Goal: Information Seeking & Learning: Learn about a topic

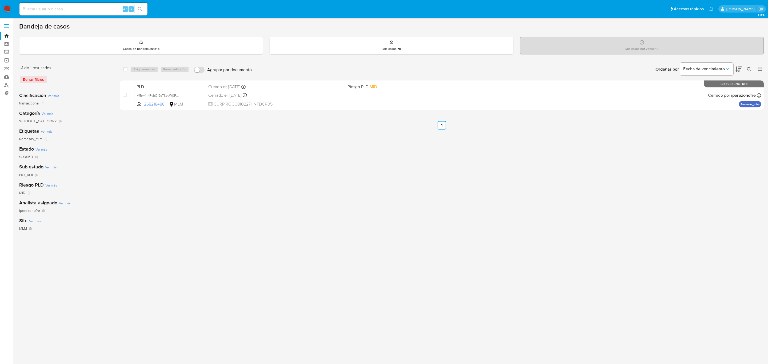
click at [546, 178] on div "select-all-cases-checkbox Asignarme a mí Borrar selección Agrupar por documento…" at bounding box center [442, 178] width 644 height 234
click at [412, 171] on div "select-all-cases-checkbox Asignarme a mí Borrar selección Agrupar por documento…" at bounding box center [442, 178] width 644 height 234
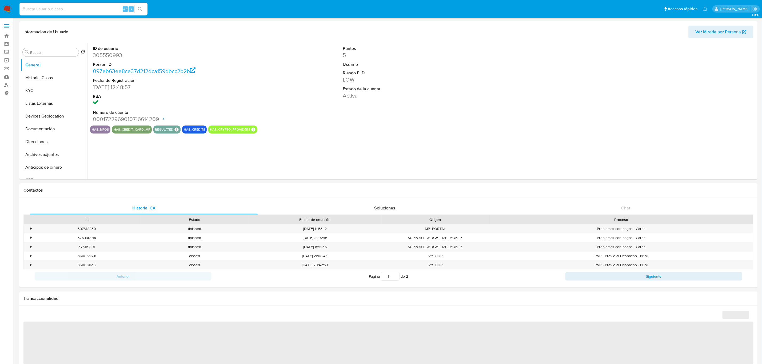
click at [83, 10] on input at bounding box center [83, 9] width 128 height 7
select select "10"
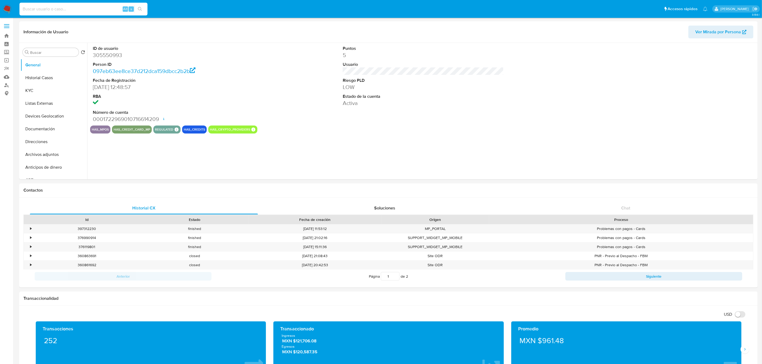
paste input "305550993"
type input "305550993"
click at [51, 85] on button "KYC" at bounding box center [52, 90] width 62 height 13
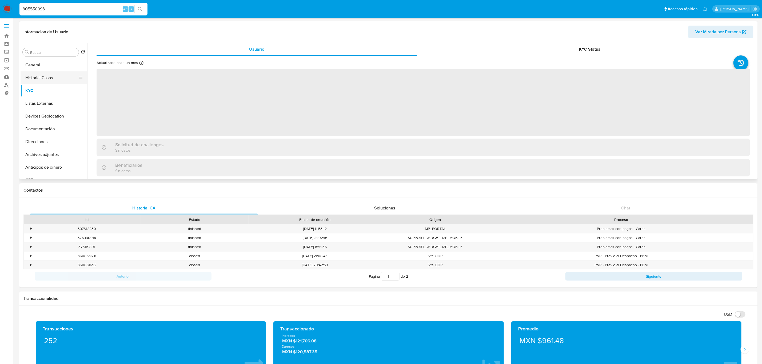
click at [51, 78] on button "Historial Casos" at bounding box center [52, 78] width 62 height 13
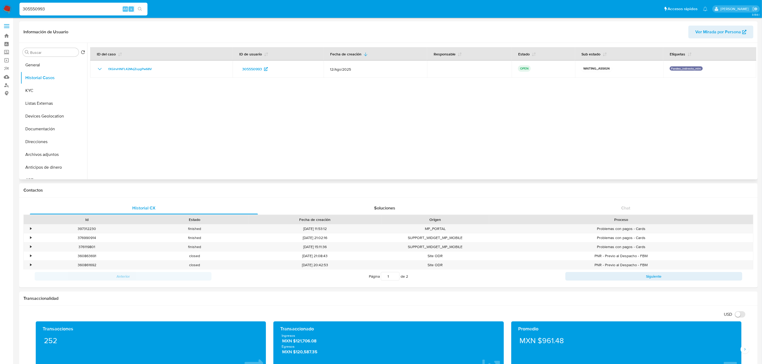
click at [418, 90] on div at bounding box center [421, 111] width 669 height 137
click at [269, 141] on div at bounding box center [421, 111] width 669 height 137
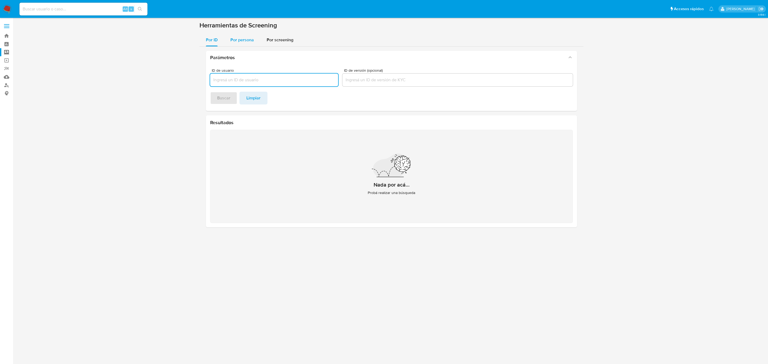
click at [239, 39] on span "Por persona" at bounding box center [242, 40] width 23 height 6
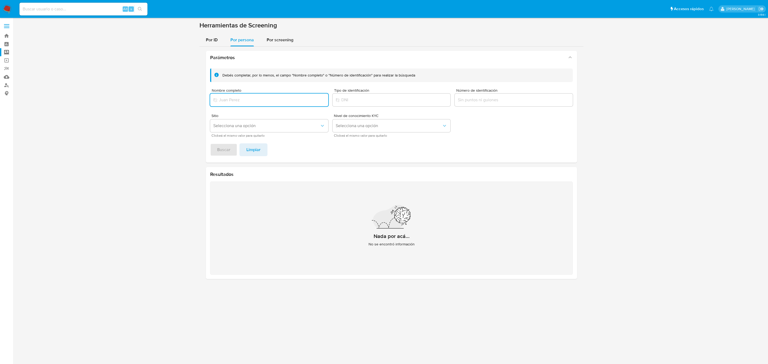
click at [244, 103] on input "Nombre completo" at bounding box center [269, 100] width 118 height 7
type input "Flextronics Manufacturing Juarez S de RL de CV"
click at [224, 148] on span "Buscar" at bounding box center [223, 150] width 13 height 12
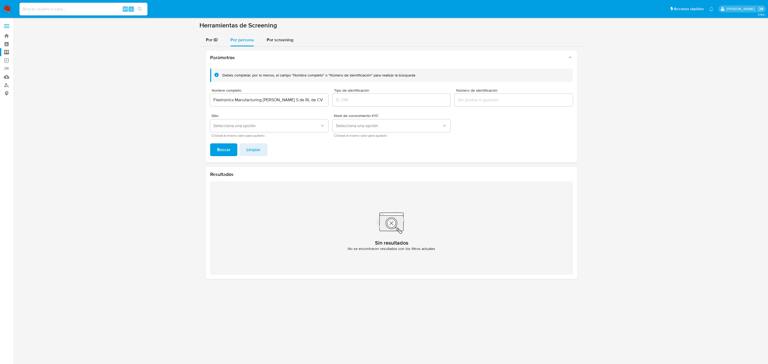
click at [422, 328] on div "3.156.1" at bounding box center [391, 191] width 745 height 340
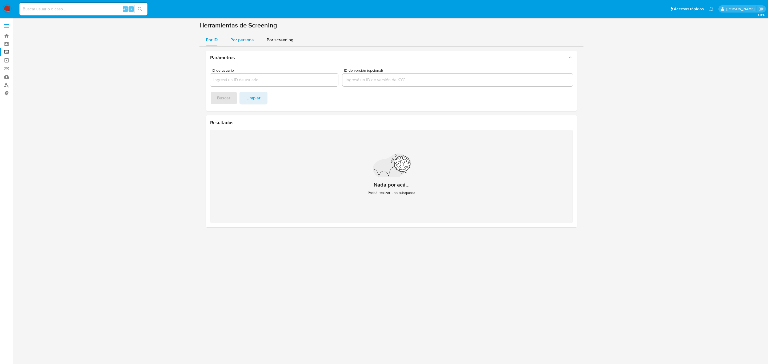
click at [240, 38] on span "Por persona" at bounding box center [242, 40] width 23 height 6
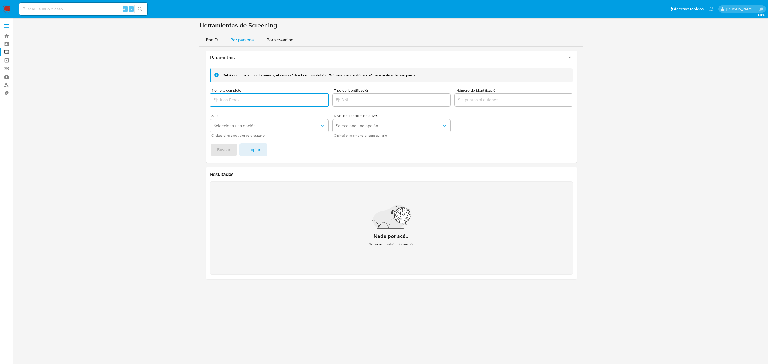
click at [259, 102] on input "Nombre completo" at bounding box center [269, 100] width 118 height 7
type input "JOEL HUERFANO AZAMAR"
click at [223, 148] on span "Buscar" at bounding box center [223, 150] width 13 height 12
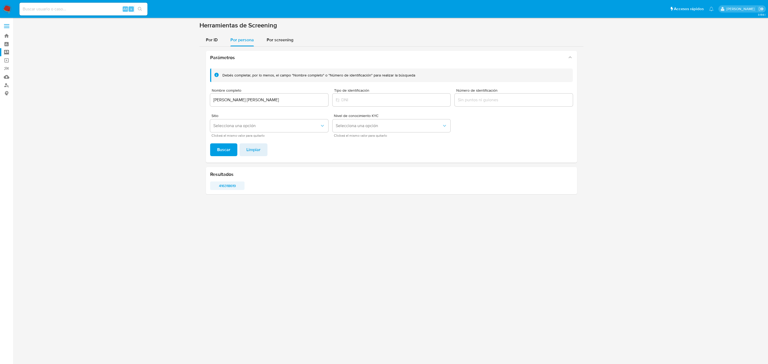
click at [223, 186] on span "416318619" at bounding box center [227, 185] width 27 height 7
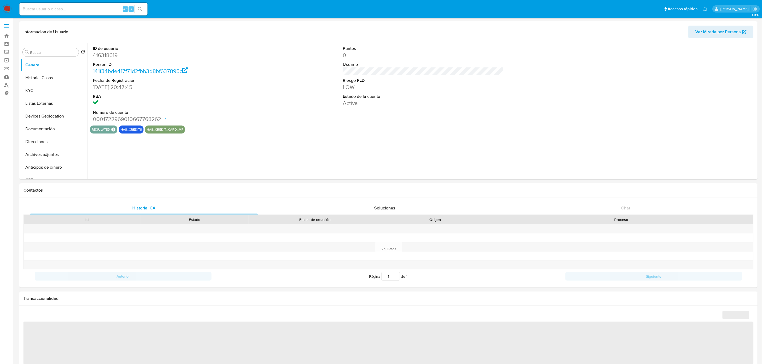
select select "10"
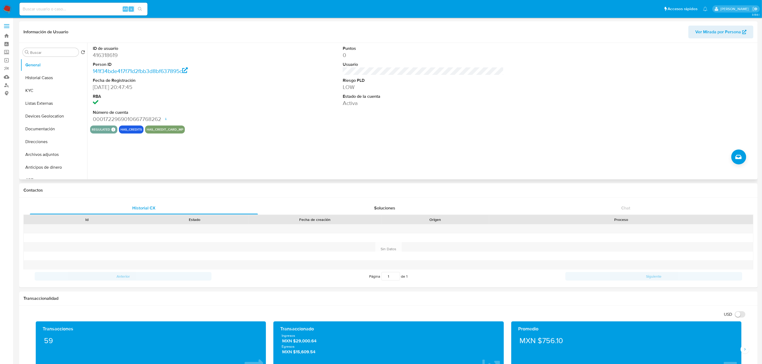
click at [274, 142] on div "ID de usuario 416318619 Person ID 141f34bde417f71d2fbb3d8bf637895c Fecha de Reg…" at bounding box center [421, 111] width 669 height 137
click at [415, 154] on div "ID de usuario 416318619 Person ID 141f34bde417f71d2fbb3d8bf637895c Fecha de Reg…" at bounding box center [421, 111] width 669 height 137
click at [275, 151] on div "ID de usuario 416318619 Person ID 141f34bde417f71d2fbb3d8bf637895c Fecha de Reg…" at bounding box center [421, 111] width 669 height 137
click at [43, 80] on button "Historial Casos" at bounding box center [52, 78] width 62 height 13
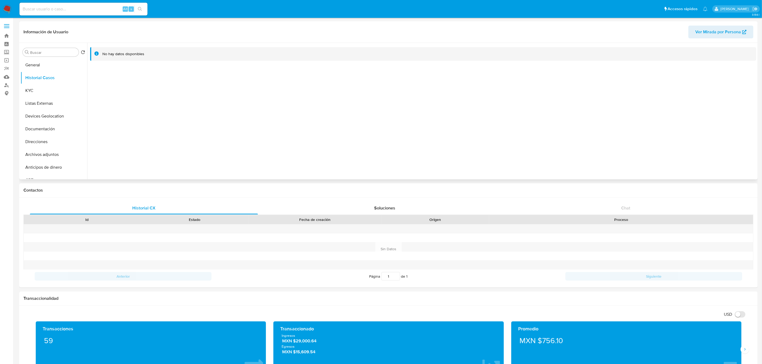
click at [401, 156] on div at bounding box center [421, 111] width 669 height 137
click at [255, 147] on div at bounding box center [421, 111] width 669 height 137
click at [32, 90] on button "KYC" at bounding box center [52, 90] width 62 height 13
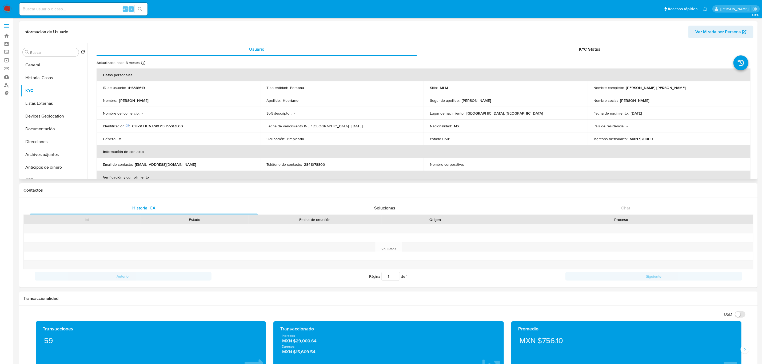
click at [313, 165] on p "2841078800" at bounding box center [314, 164] width 21 height 5
copy p "2841078800"
drag, startPoint x: 196, startPoint y: 166, endPoint x: 134, endPoint y: 166, distance: 61.1
click at [134, 166] on div "Email de contacto : joelhuerfano5792@gmail.com" at bounding box center [178, 164] width 151 height 5
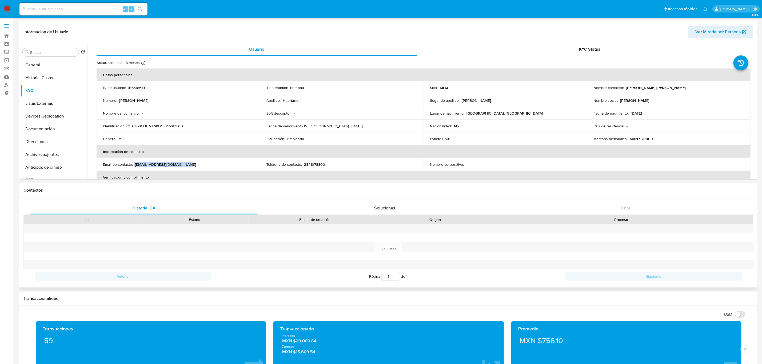
copy div "joelhuerfano5792@gmail.com"
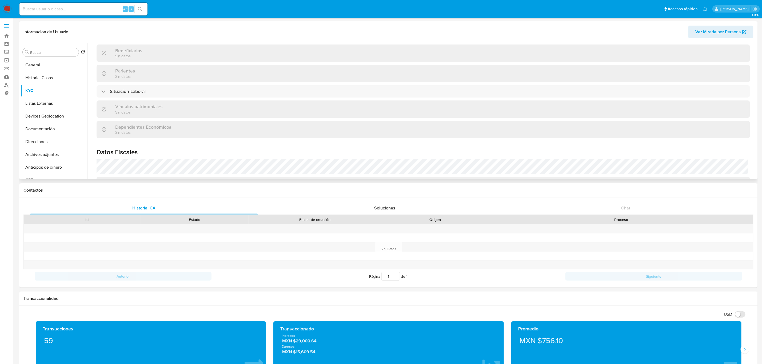
scroll to position [250, 0]
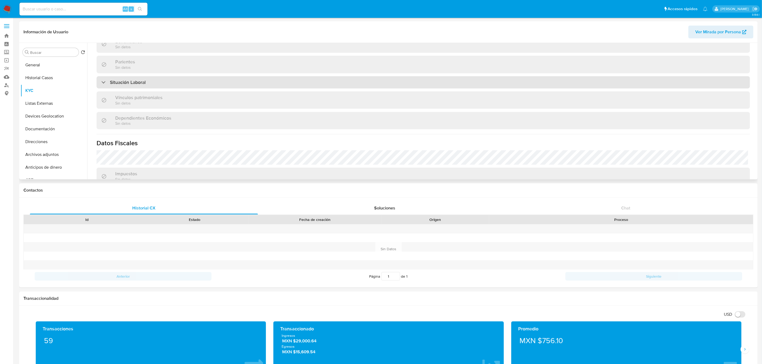
click at [207, 84] on div "Situación Laboral" at bounding box center [424, 82] width 654 height 12
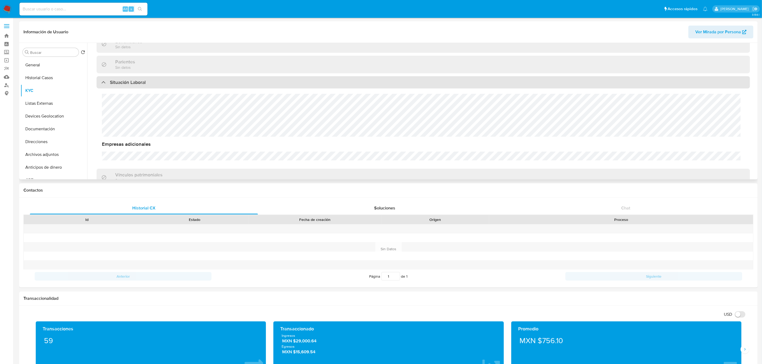
click at [208, 84] on div "Situación Laboral" at bounding box center [424, 82] width 654 height 12
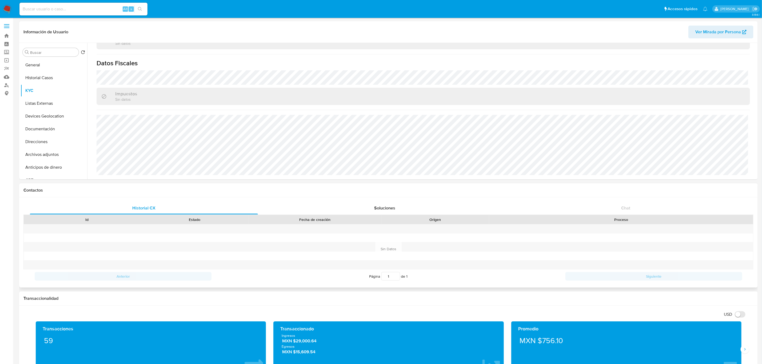
scroll to position [40, 0]
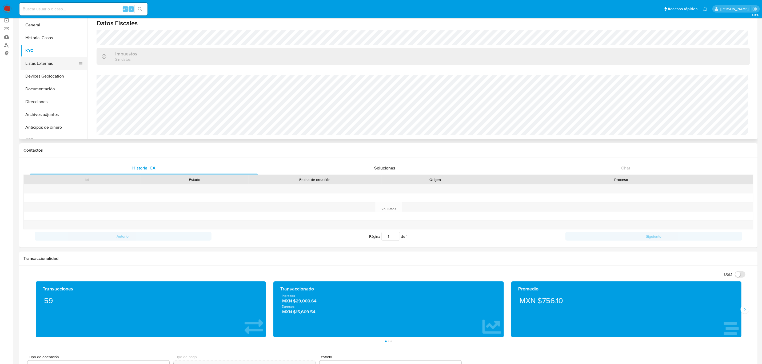
click at [47, 60] on button "Listas Externas" at bounding box center [52, 63] width 62 height 13
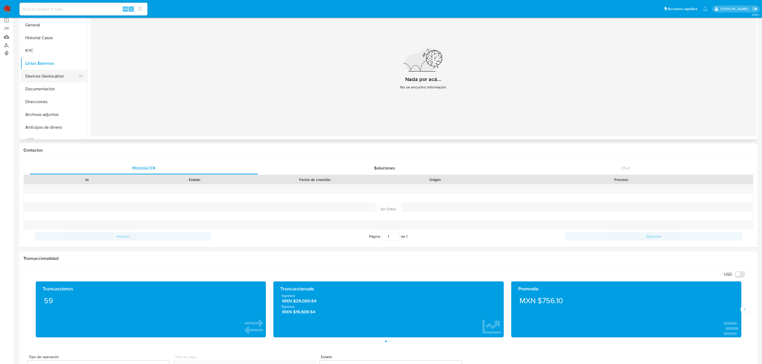
click at [57, 76] on button "Devices Geolocation" at bounding box center [52, 76] width 62 height 13
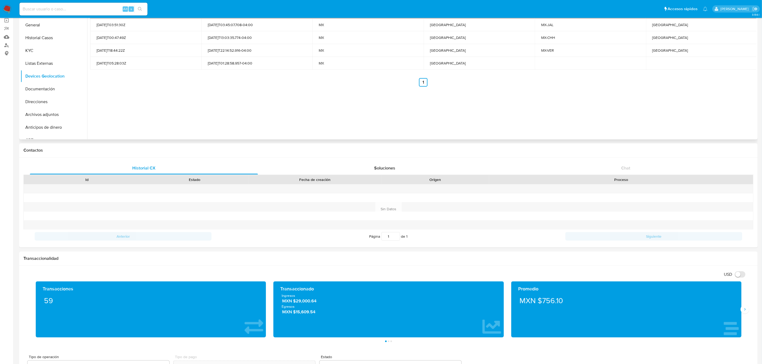
click at [549, 101] on div "Fecha desde Fecha hasta Código de país País Código de estado Estado 2022-02-09T…" at bounding box center [421, 71] width 669 height 137
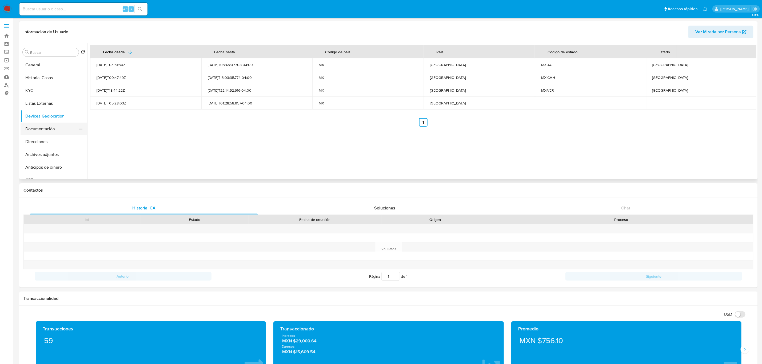
click at [51, 128] on button "Documentación" at bounding box center [52, 129] width 62 height 13
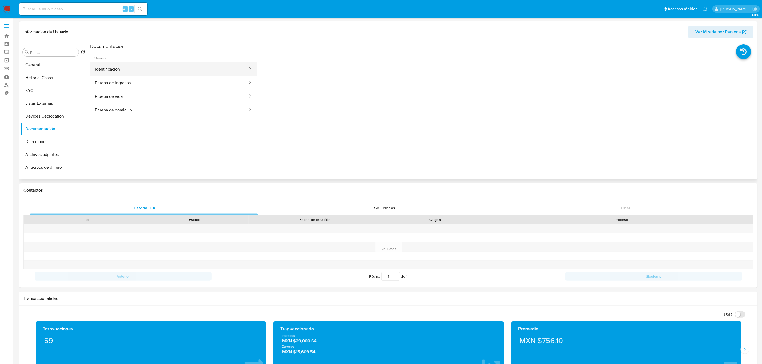
click at [168, 72] on button "Identificación" at bounding box center [169, 69] width 158 height 14
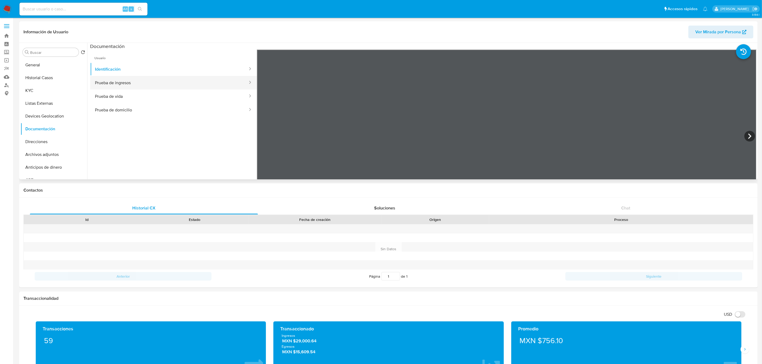
click at [143, 89] on button "Prueba de ingresos" at bounding box center [169, 83] width 158 height 14
click at [148, 92] on button "Prueba de vida" at bounding box center [169, 97] width 158 height 14
click at [140, 112] on button "Prueba de domicilio" at bounding box center [169, 110] width 158 height 14
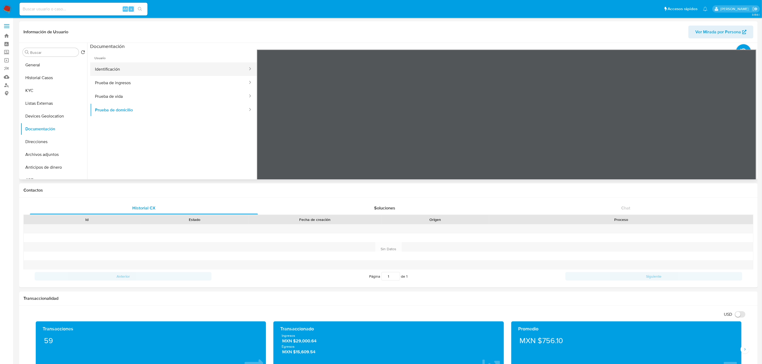
click at [124, 66] on button "Identificación" at bounding box center [169, 69] width 158 height 14
drag, startPoint x: 749, startPoint y: 135, endPoint x: 745, endPoint y: 134, distance: 4.8
click at [749, 135] on icon at bounding box center [750, 136] width 11 height 11
click at [129, 107] on button "Prueba de domicilio" at bounding box center [169, 110] width 158 height 14
click at [133, 90] on button "Prueba de vida" at bounding box center [169, 97] width 158 height 14
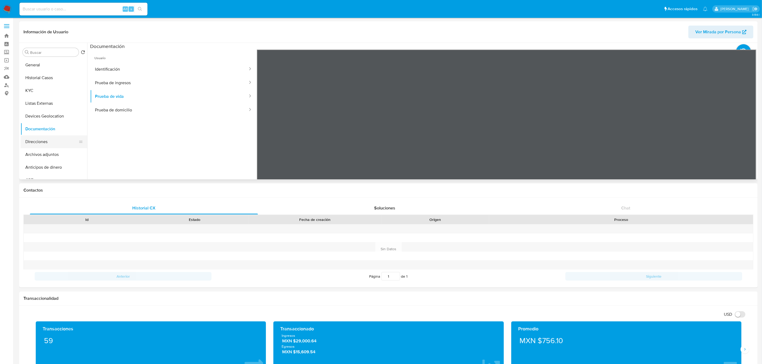
click at [70, 137] on button "Direcciones" at bounding box center [52, 142] width 62 height 13
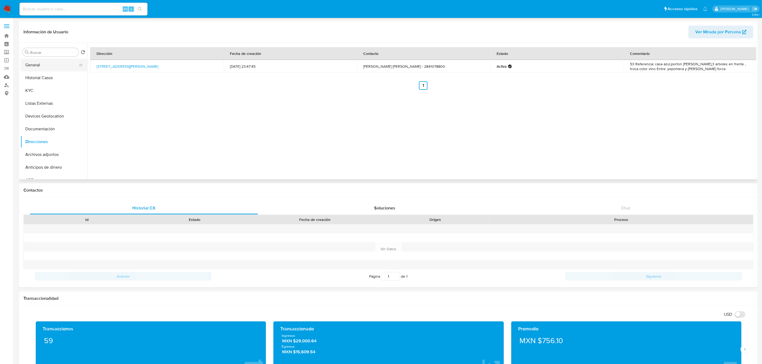
click at [42, 63] on button "General" at bounding box center [52, 65] width 62 height 13
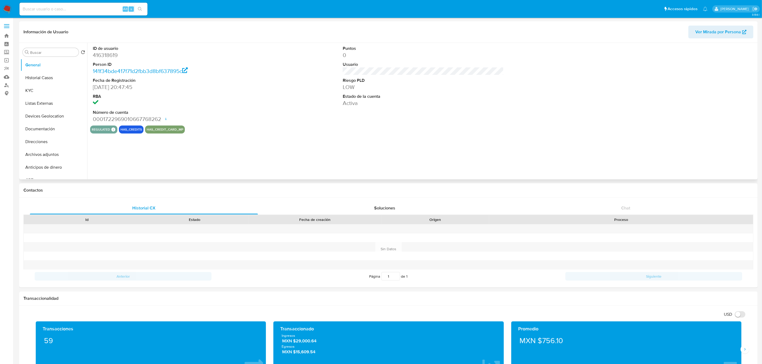
click at [106, 53] on dd "416318619" at bounding box center [173, 54] width 161 height 7
copy dd "416318619"
click at [258, 96] on div "ID de usuario 416318619 Person ID 141f34bde417f71d2fbb3d8bf637895c Fecha de Reg…" at bounding box center [423, 84] width 666 height 83
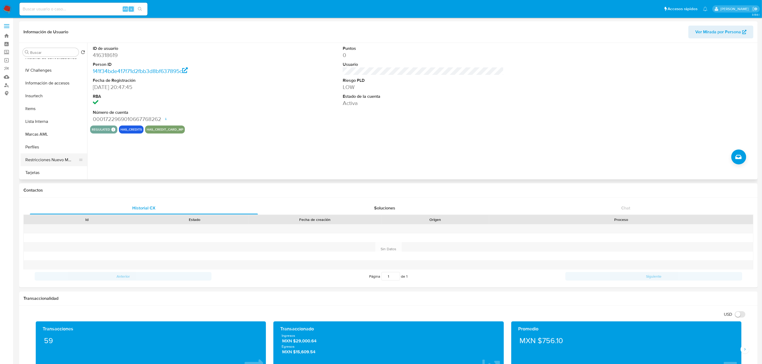
click at [58, 158] on button "Restricciones Nuevo Mundo" at bounding box center [52, 160] width 62 height 13
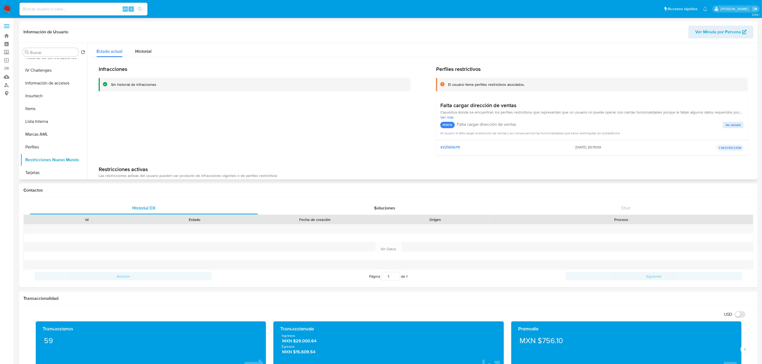
click at [254, 127] on div "Infracciones Sin historial de infracciones" at bounding box center [255, 113] width 312 height 94
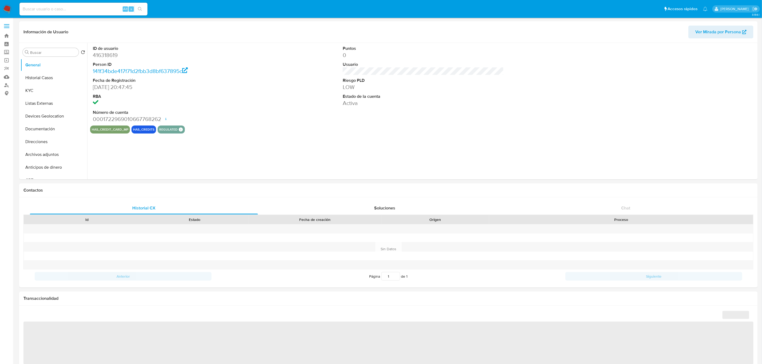
select select "10"
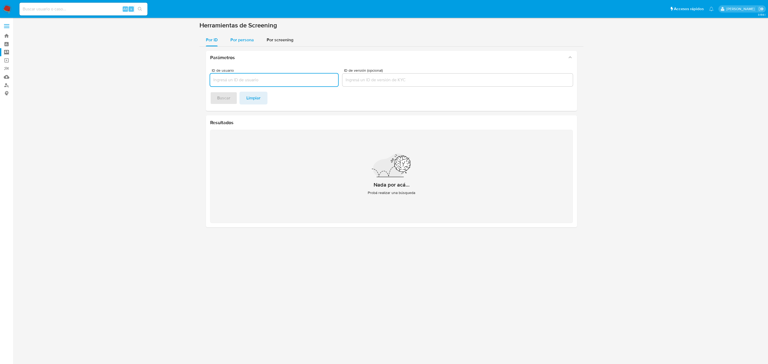
click at [243, 39] on span "Por persona" at bounding box center [242, 40] width 23 height 6
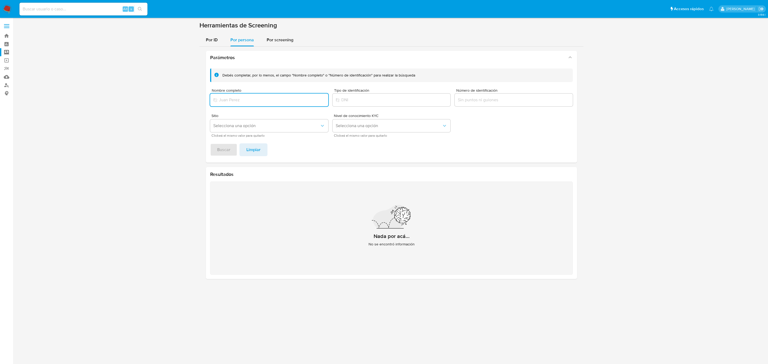
click at [241, 98] on input "Nombre completo" at bounding box center [269, 100] width 118 height 7
type input "SALOMON RAMIREZ PEÑA"
click at [221, 150] on span "Buscar" at bounding box center [223, 150] width 13 height 12
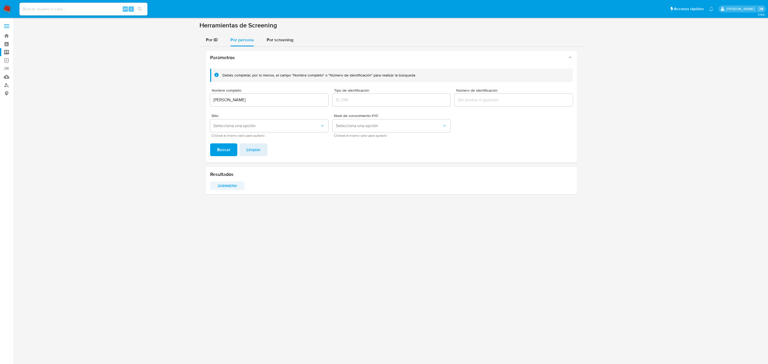
click at [231, 183] on span "208968760" at bounding box center [227, 185] width 27 height 7
click at [275, 100] on input "SALOMON RAMIREZ PEÑA" at bounding box center [269, 100] width 118 height 7
drag, startPoint x: 293, startPoint y: 100, endPoint x: 160, endPoint y: 81, distance: 134.3
click at [160, 81] on section at bounding box center [391, 109] width 745 height 177
click at [222, 150] on span "Buscar" at bounding box center [223, 150] width 13 height 12
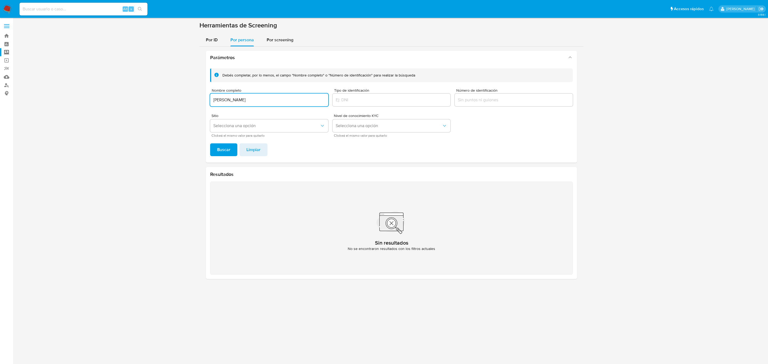
drag, startPoint x: 279, startPoint y: 100, endPoint x: 141, endPoint y: 81, distance: 139.0
click at [141, 81] on section at bounding box center [391, 152] width 745 height 262
type input "Perla [PERSON_NAME]"
drag, startPoint x: 224, startPoint y: 150, endPoint x: 221, endPoint y: 153, distance: 3.4
click at [221, 151] on span "Buscar" at bounding box center [223, 150] width 13 height 12
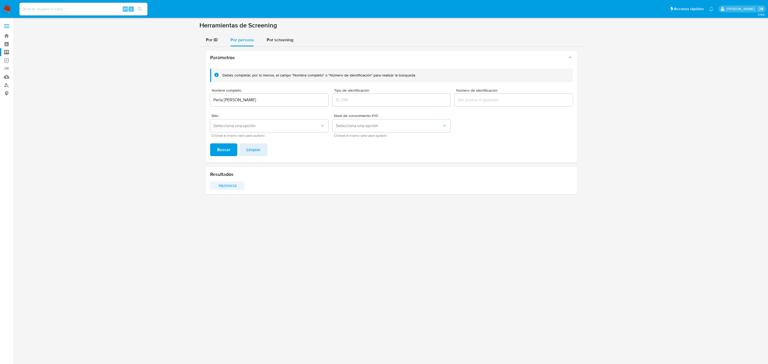
click at [233, 184] on span "716333032" at bounding box center [227, 185] width 27 height 7
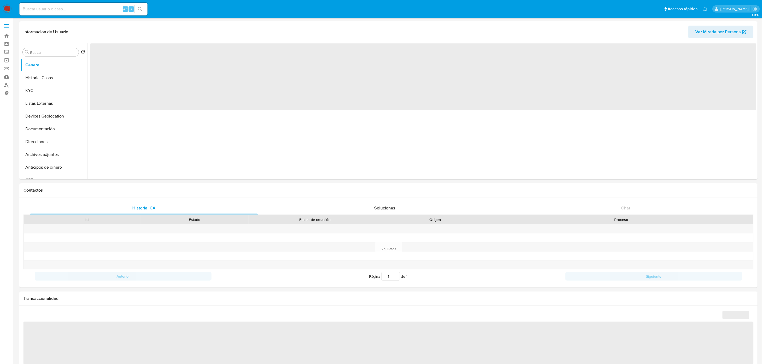
select select "10"
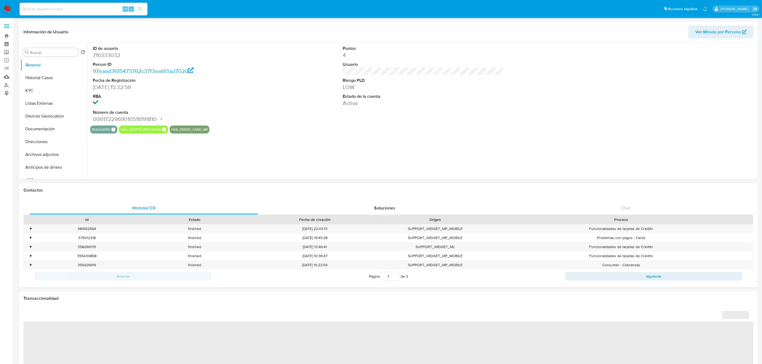
select select "10"
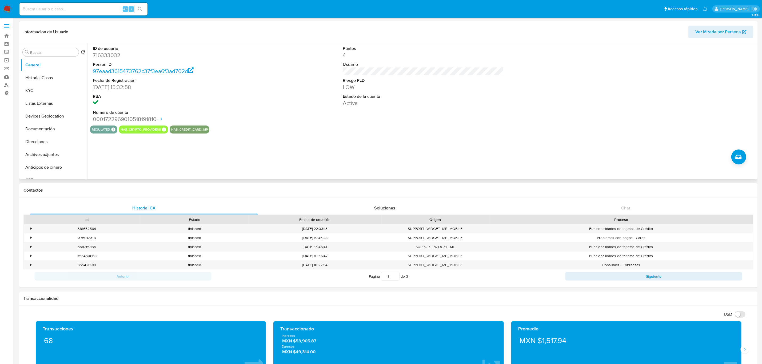
click at [363, 109] on div "Puntos 4 Usuario Riesgo PLD LOW Estado de la cuenta Activa" at bounding box center [423, 84] width 167 height 83
click at [38, 77] on button "Historial Casos" at bounding box center [52, 78] width 62 height 13
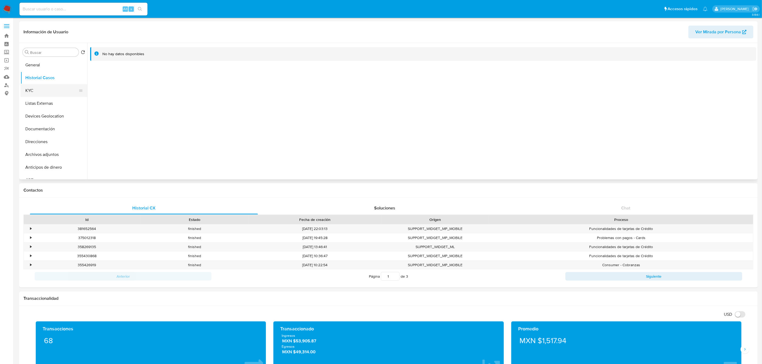
drag, startPoint x: 235, startPoint y: 103, endPoint x: 38, endPoint y: 86, distance: 197.9
click at [235, 103] on div at bounding box center [421, 111] width 669 height 137
click at [30, 86] on button "KYC" at bounding box center [52, 90] width 62 height 13
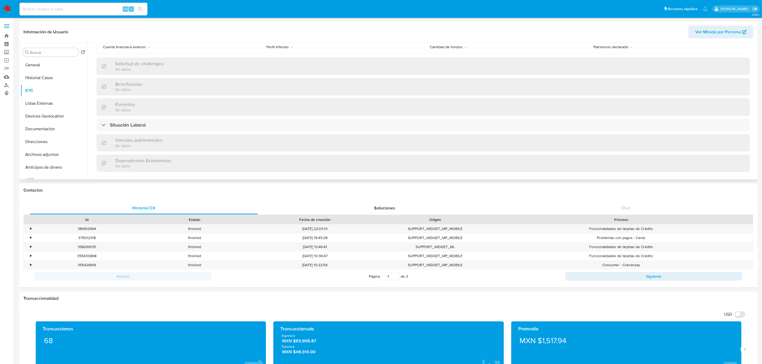
scroll to position [247, 0]
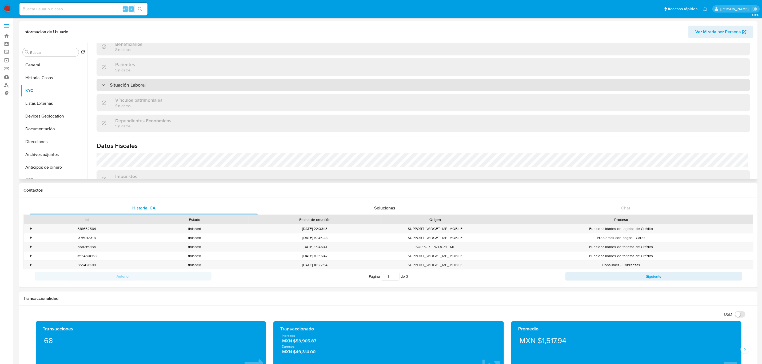
click at [238, 79] on div "Situación Laboral" at bounding box center [424, 85] width 654 height 12
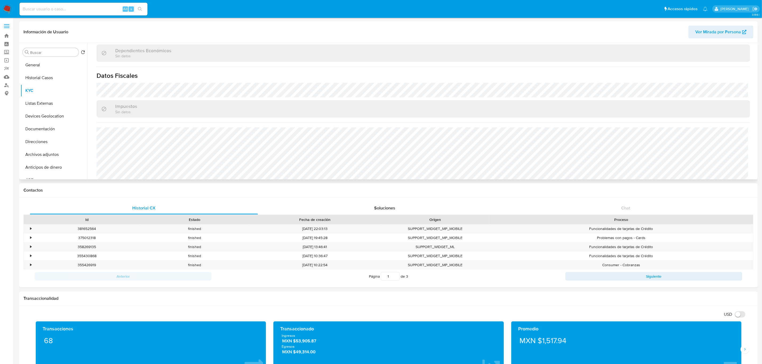
scroll to position [407, 0]
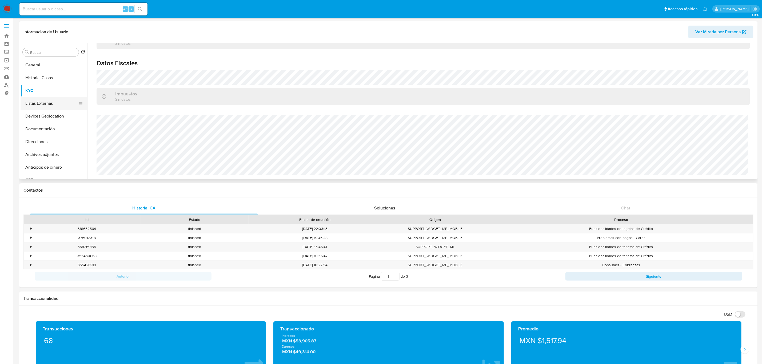
click at [47, 104] on button "Listas Externas" at bounding box center [52, 103] width 62 height 13
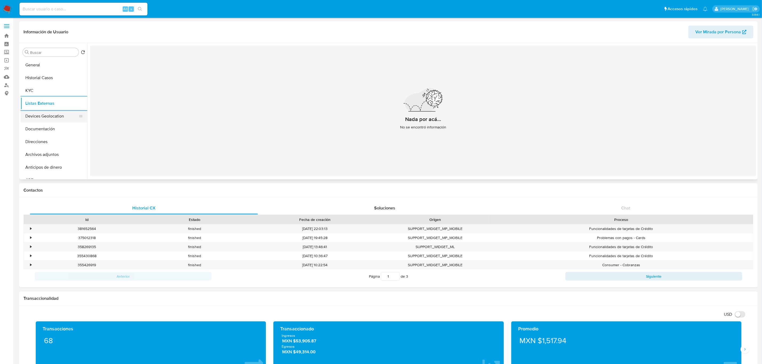
drag, startPoint x: 47, startPoint y: 115, endPoint x: 42, endPoint y: 116, distance: 4.8
click at [47, 115] on button "Devices Geolocation" at bounding box center [52, 116] width 62 height 13
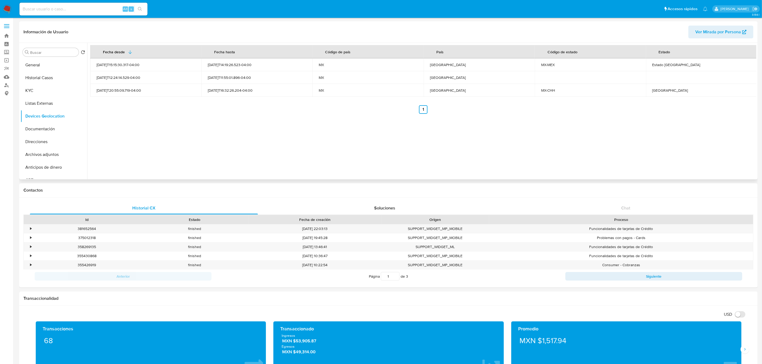
click at [445, 159] on div "Fecha desde [GEOGRAPHIC_DATA] hasta Código de país País Código de estado Estado…" at bounding box center [421, 111] width 669 height 137
click at [255, 156] on div "Fecha desde [GEOGRAPHIC_DATA] hasta Código de país País Código de estado Estado…" at bounding box center [421, 111] width 669 height 137
click at [46, 130] on button "Documentación" at bounding box center [52, 129] width 62 height 13
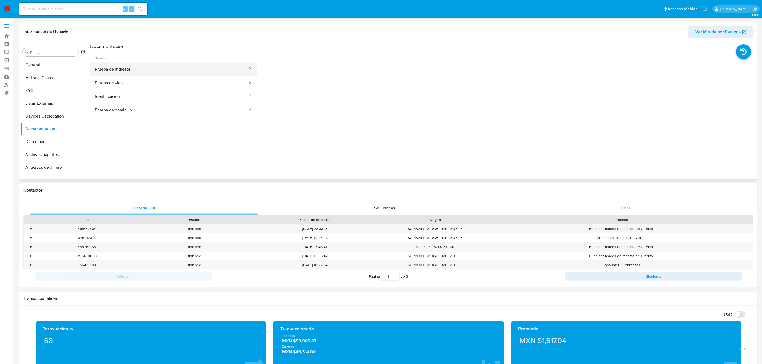
click at [154, 68] on button "Prueba de ingresos" at bounding box center [169, 69] width 158 height 14
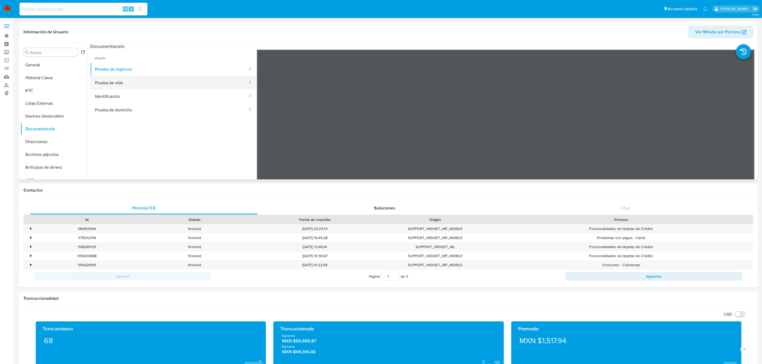
click at [130, 81] on button "Prueba de vida" at bounding box center [169, 83] width 158 height 14
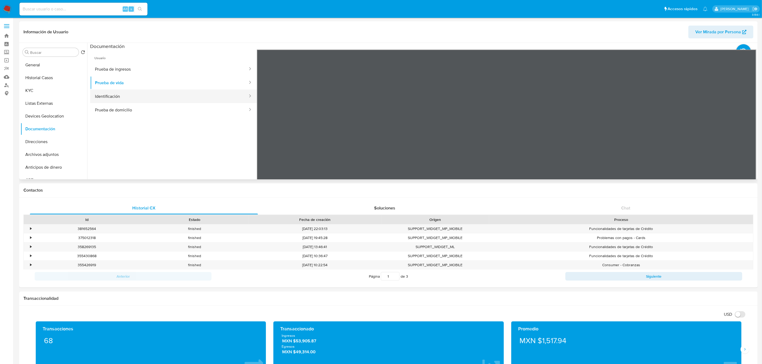
click at [190, 98] on button "Identificación" at bounding box center [169, 97] width 158 height 14
click at [164, 112] on button "Prueba de domicilio" at bounding box center [169, 110] width 158 height 14
click at [60, 144] on button "Direcciones" at bounding box center [52, 142] width 62 height 13
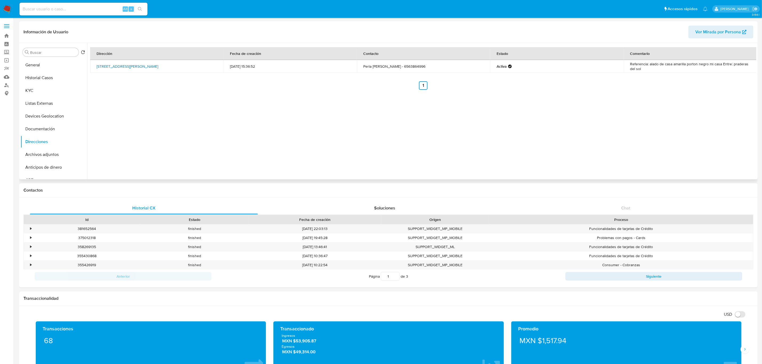
click at [139, 66] on link "[STREET_ADDRESS][PERSON_NAME]" at bounding box center [128, 66] width 62 height 5
click at [42, 155] on button "Archivos adjuntos" at bounding box center [52, 154] width 62 height 13
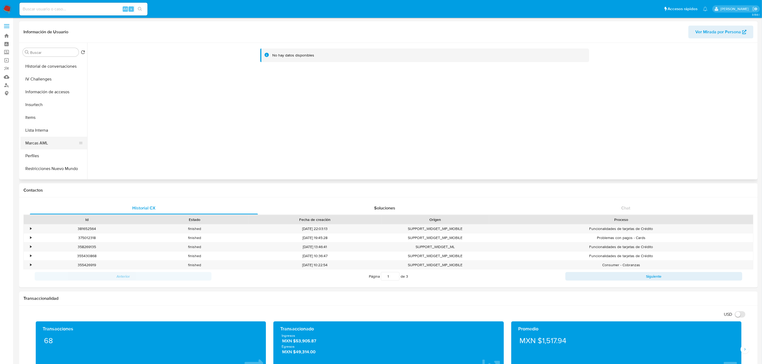
scroll to position [225, 0]
click at [54, 162] on button "Restricciones Nuevo Mundo" at bounding box center [52, 160] width 62 height 13
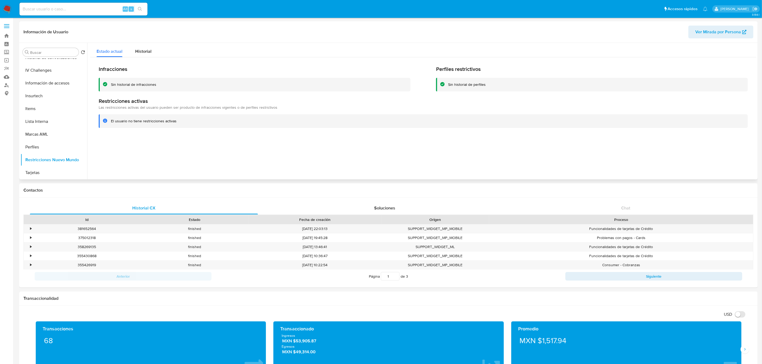
click at [251, 161] on div at bounding box center [421, 111] width 669 height 137
click at [42, 64] on button "General" at bounding box center [52, 65] width 62 height 13
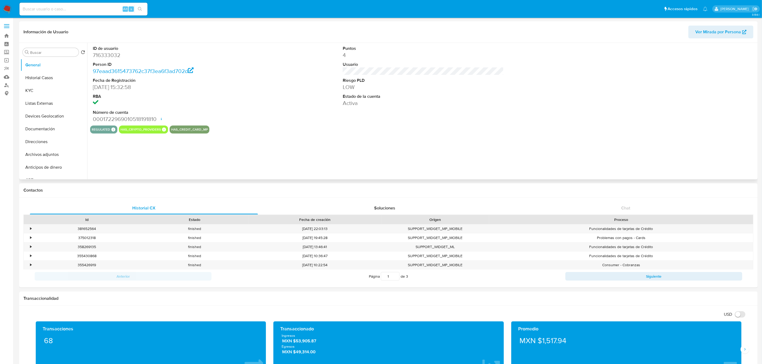
click at [112, 55] on dd "716333032" at bounding box center [173, 54] width 161 height 7
copy dd "716333032"
click at [473, 215] on div "Origen" at bounding box center [436, 219] width 108 height 9
click at [511, 134] on div "regulated Regulated MLM IFPE Evaluation Result COMPLIES User Regulated Date [DA…" at bounding box center [423, 130] width 666 height 8
